Goal: Information Seeking & Learning: Learn about a topic

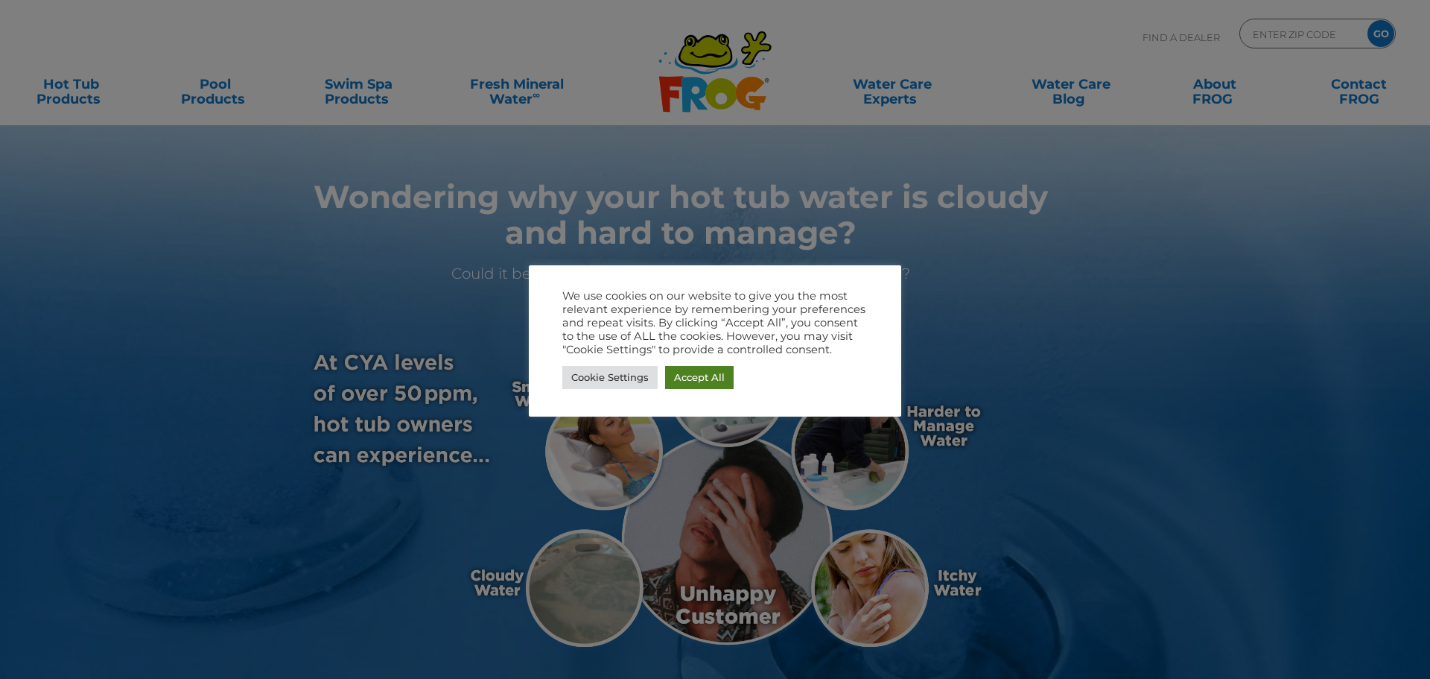
click at [682, 377] on link "Accept All" at bounding box center [699, 377] width 69 height 23
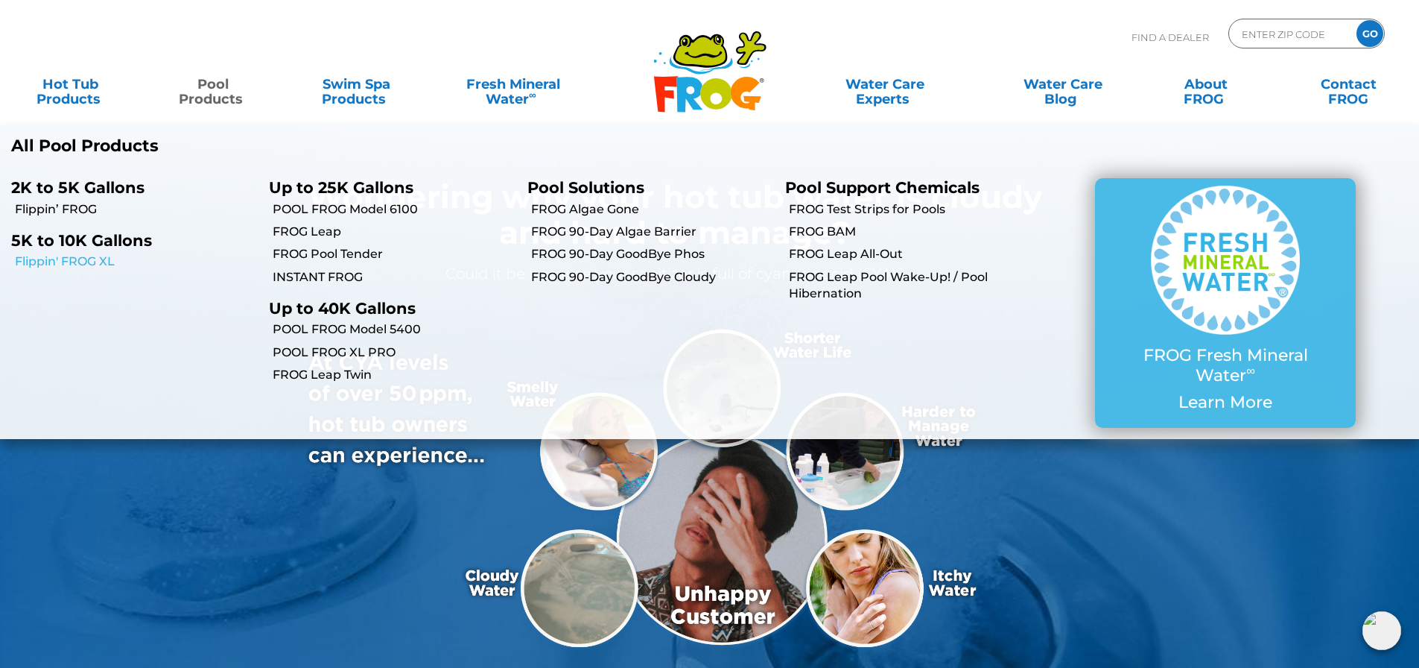
click at [97, 262] on link "Flippin' FROG XL" at bounding box center [136, 261] width 243 height 16
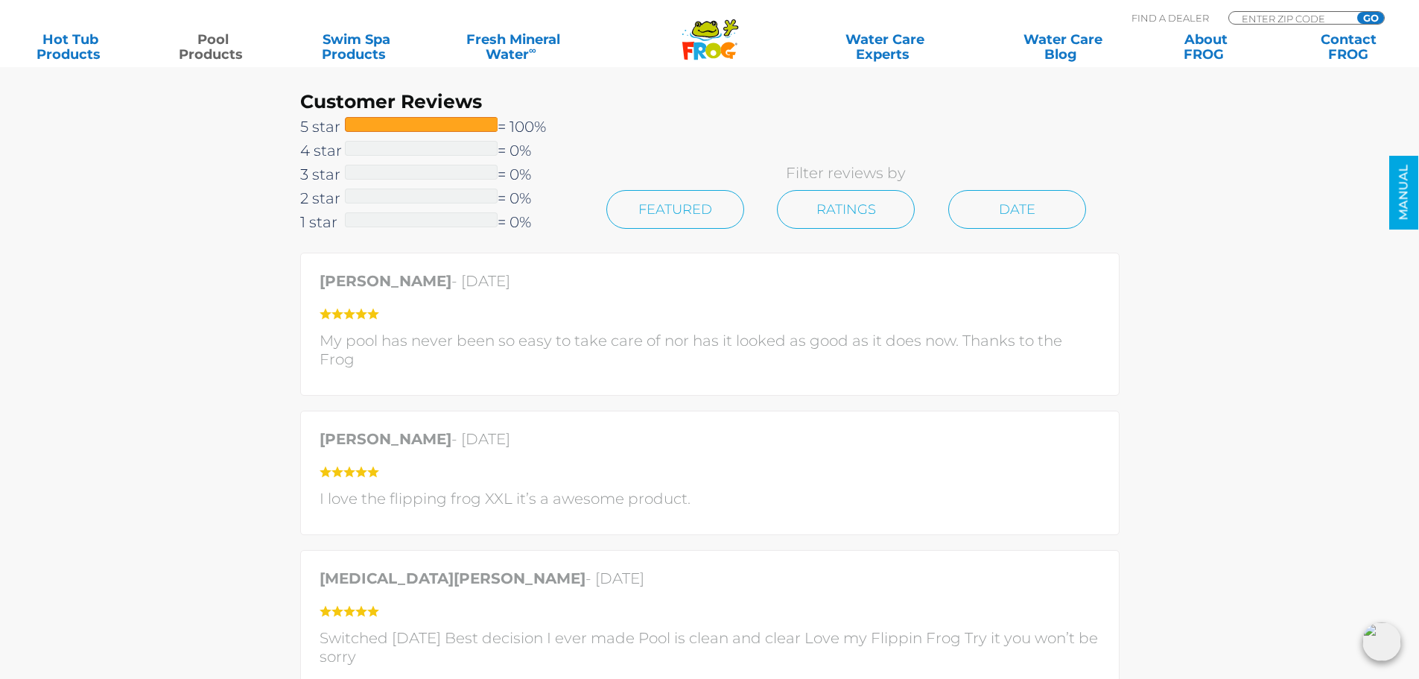
scroll to position [3278, 0]
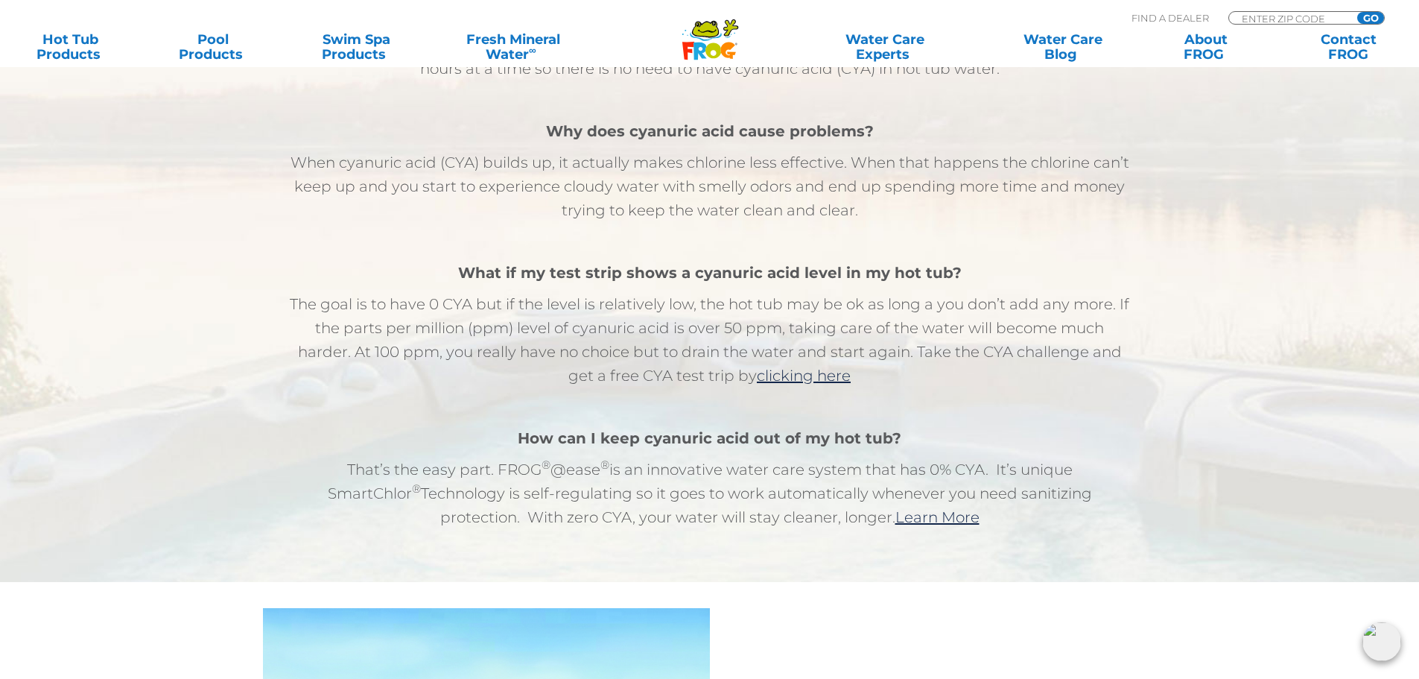
scroll to position [894, 0]
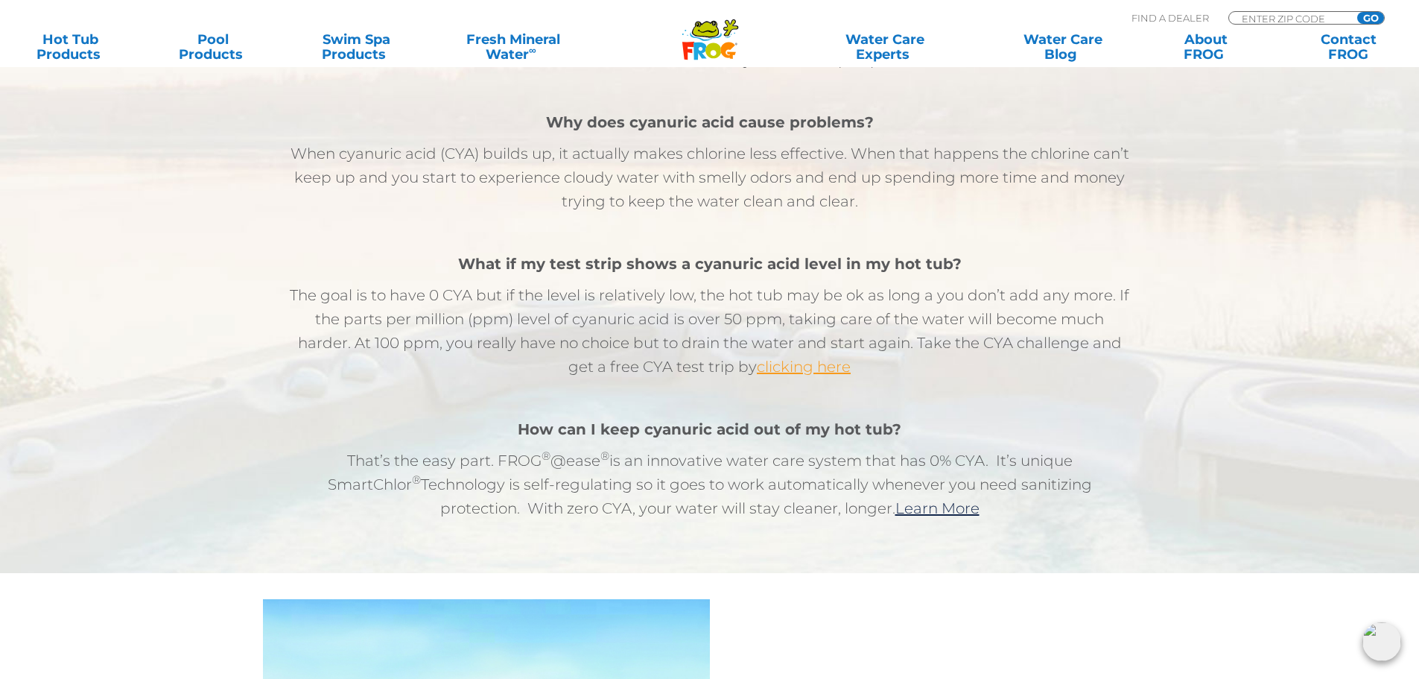
click at [805, 365] on link "clicking here" at bounding box center [804, 367] width 94 height 18
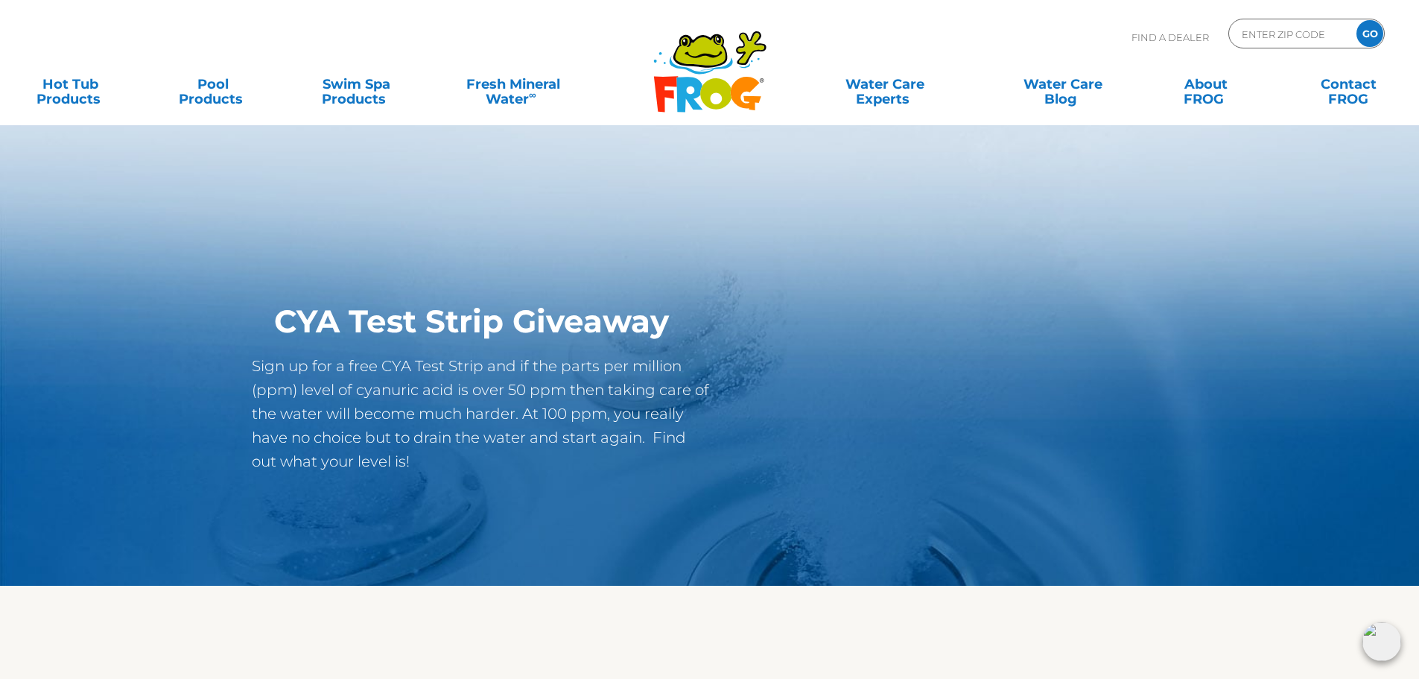
click at [1378, 649] on img at bounding box center [1382, 641] width 39 height 39
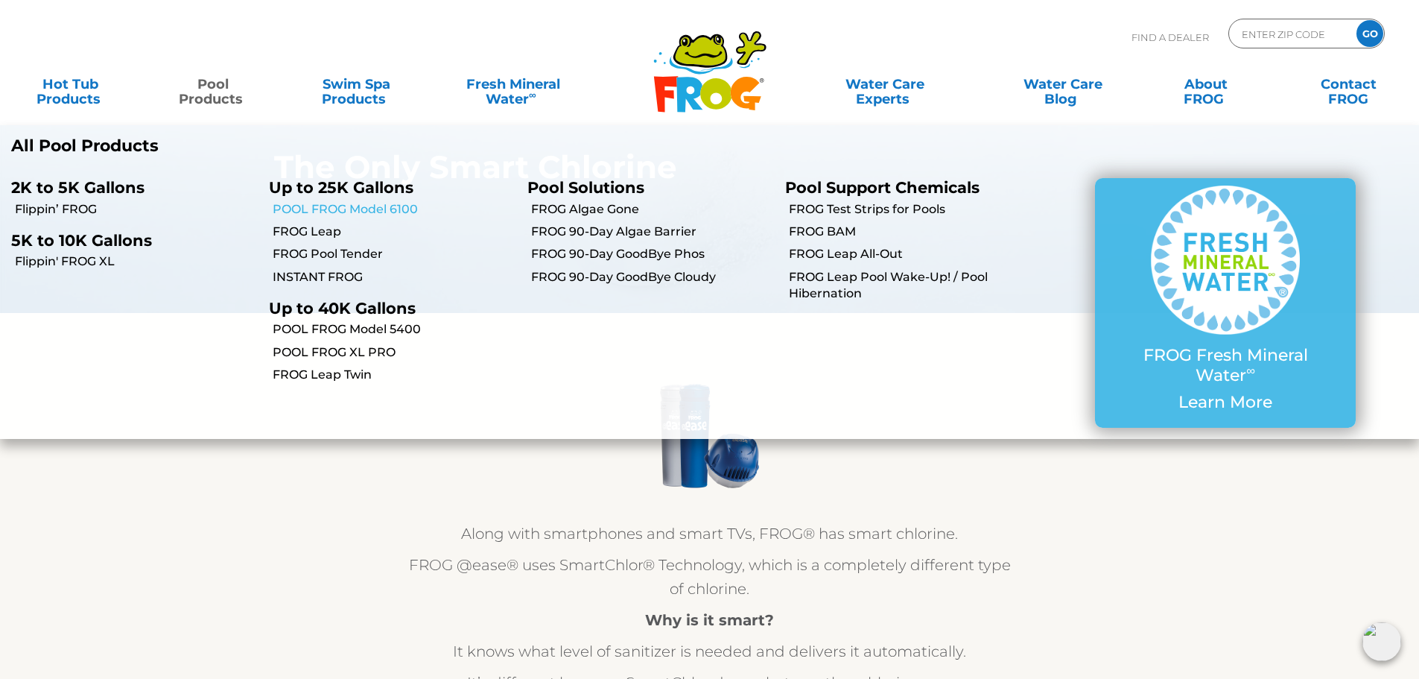
click at [364, 213] on link "POOL FROG Model 6100" at bounding box center [394, 209] width 243 height 16
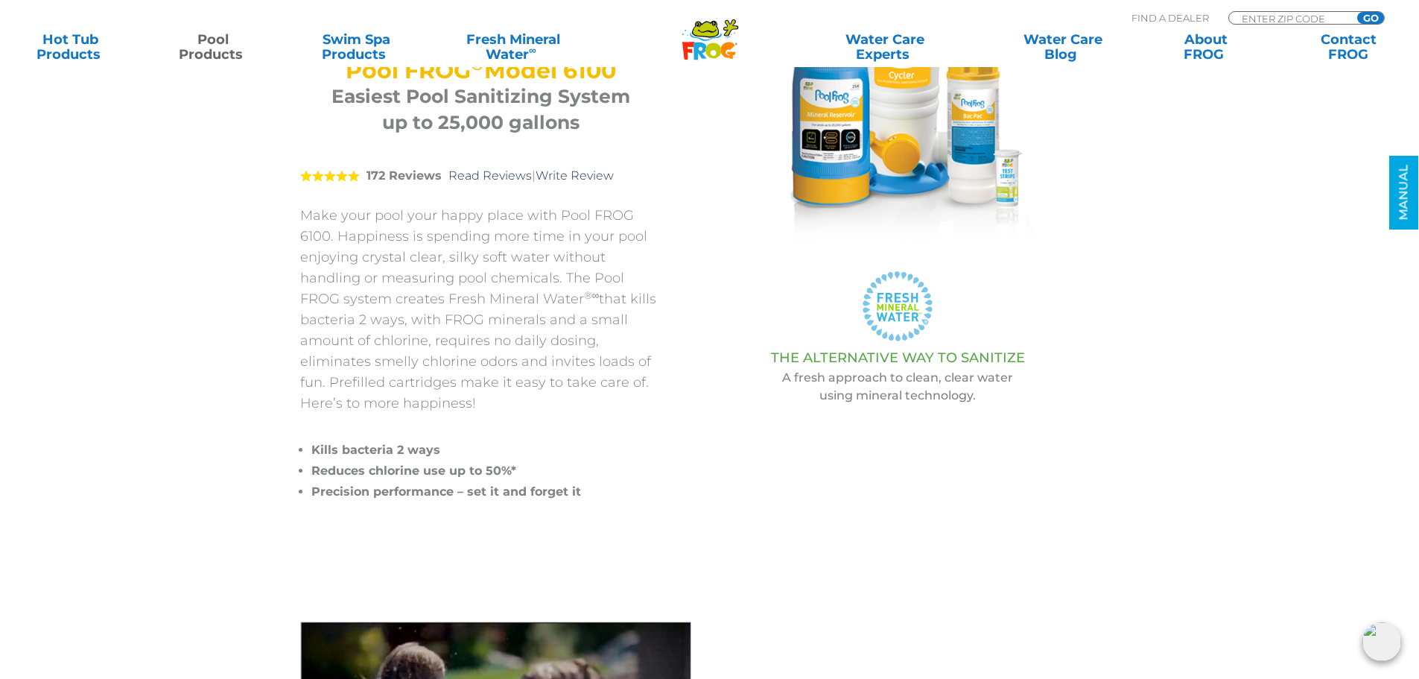
scroll to position [224, 0]
